Goal: Navigation & Orientation: Find specific page/section

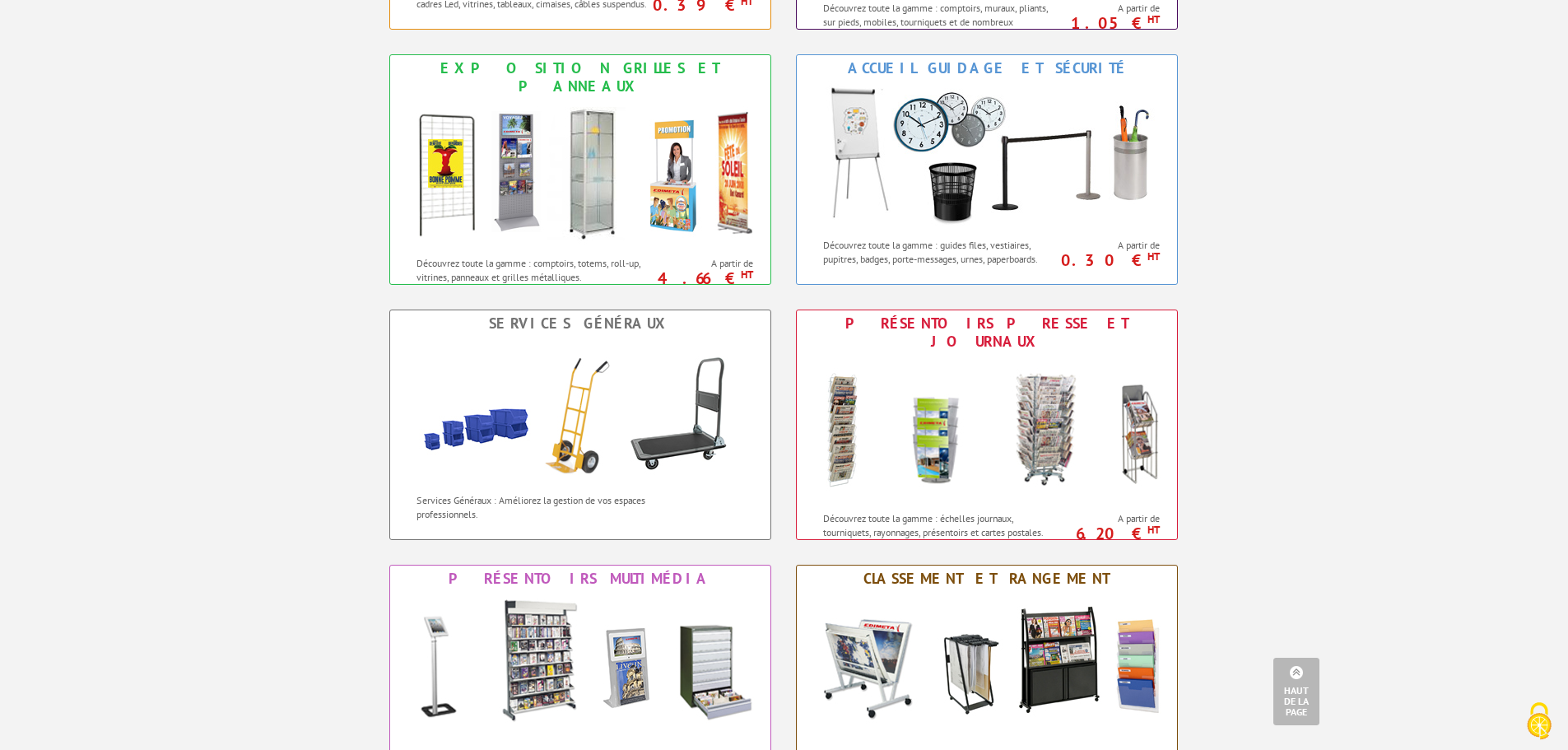
scroll to position [988, 0]
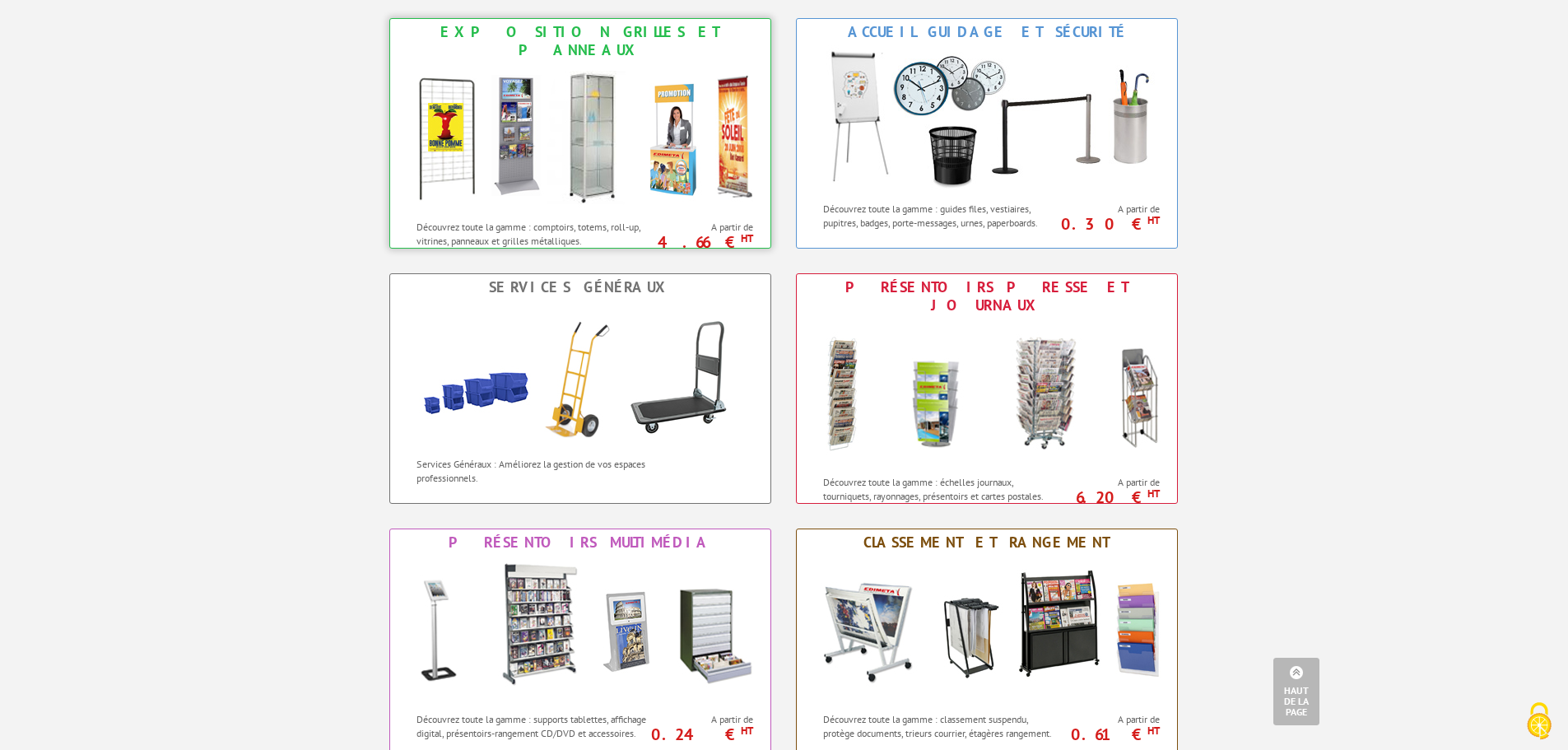
click at [491, 128] on img at bounding box center [580, 137] width 362 height 148
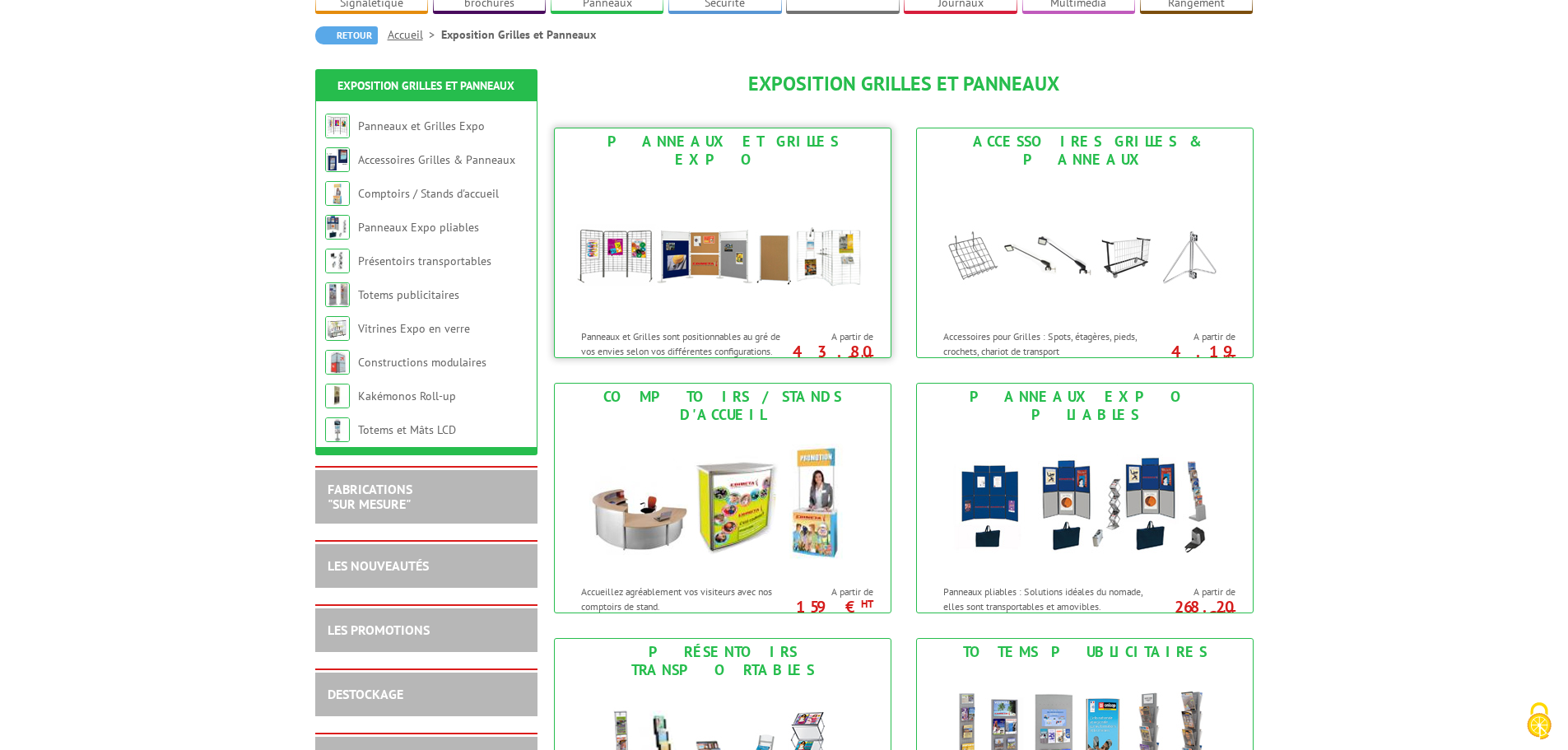
scroll to position [165, 0]
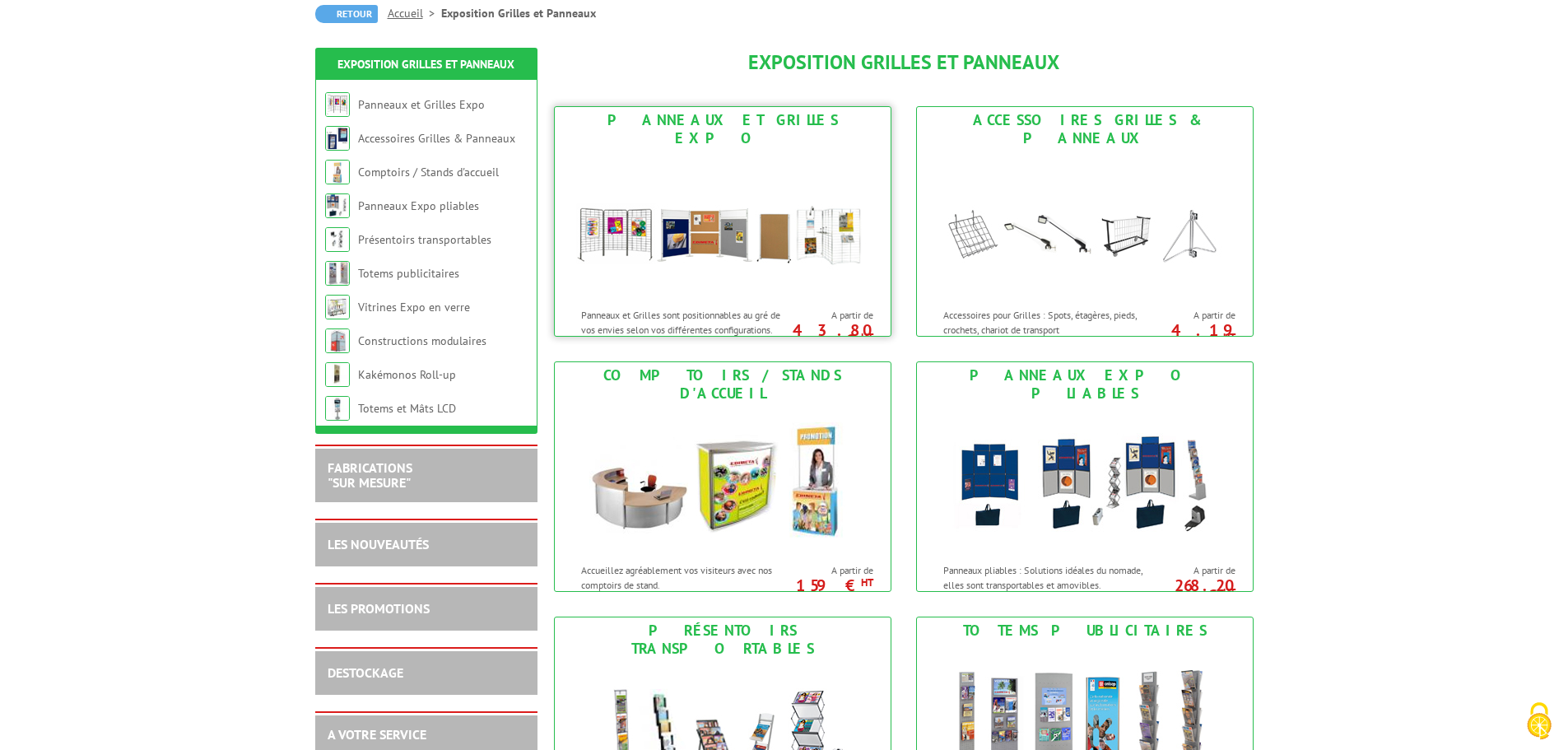
click at [696, 260] on img at bounding box center [722, 225] width 305 height 148
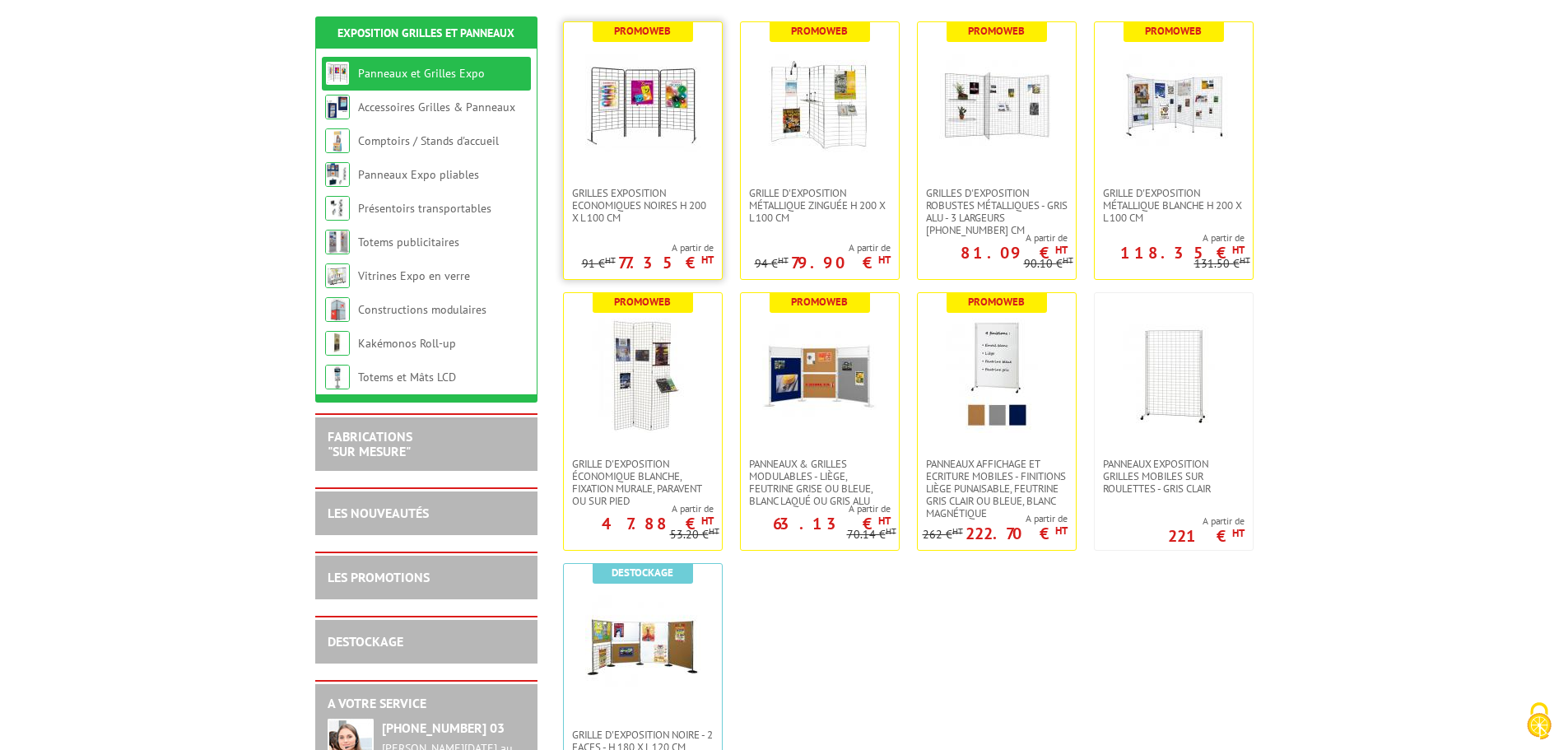
scroll to position [330, 0]
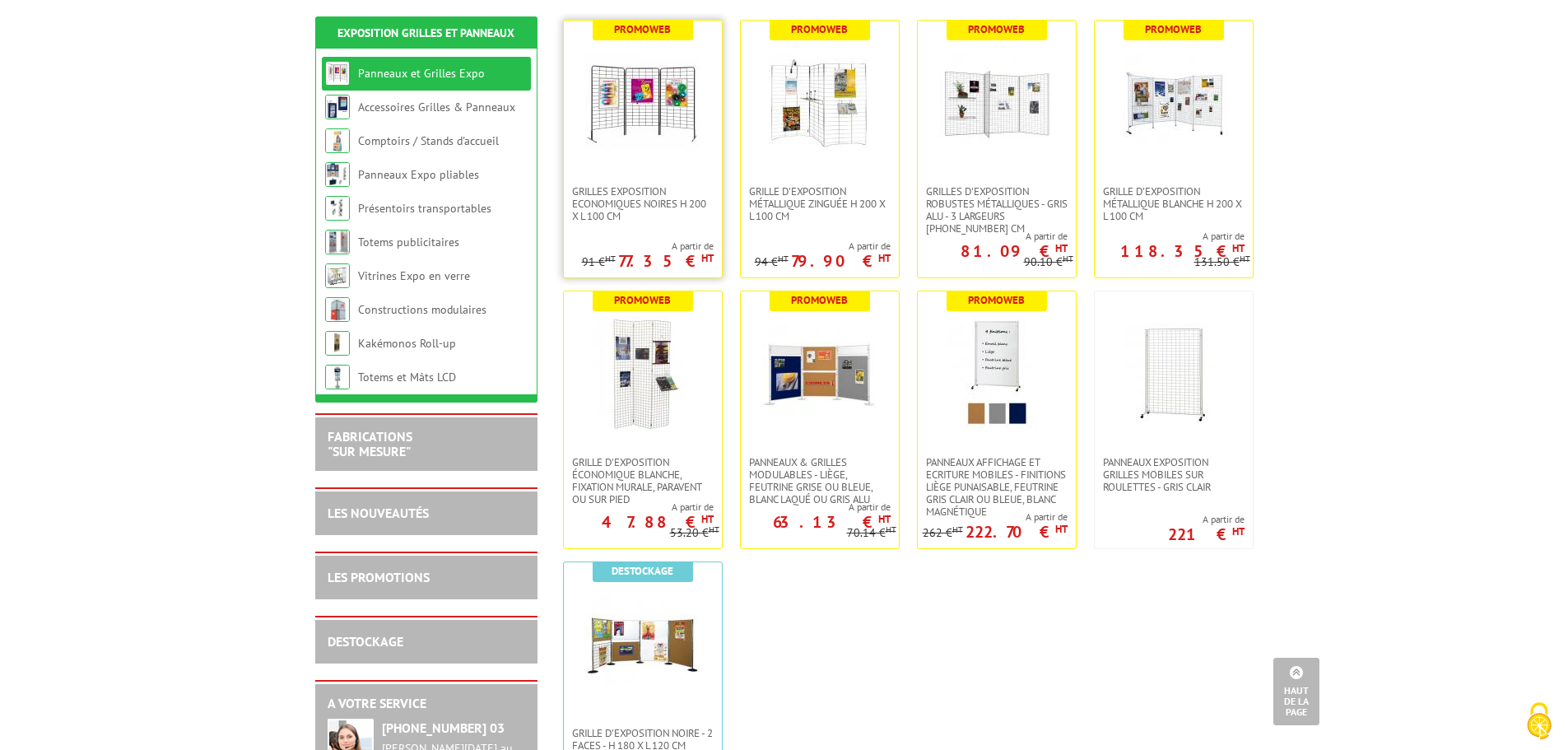
click at [648, 145] on img at bounding box center [643, 103] width 115 height 115
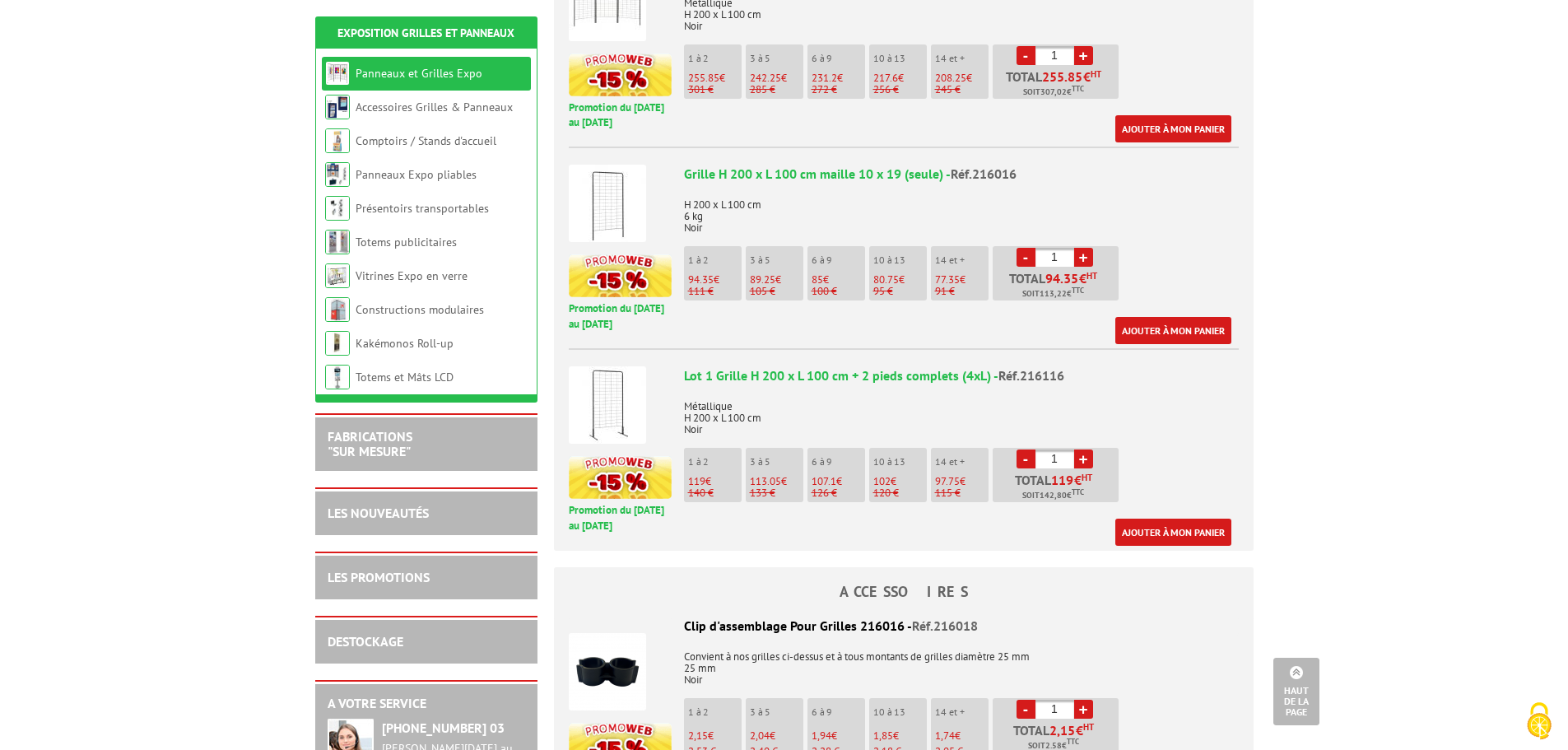
scroll to position [988, 0]
